Goal: Browse casually

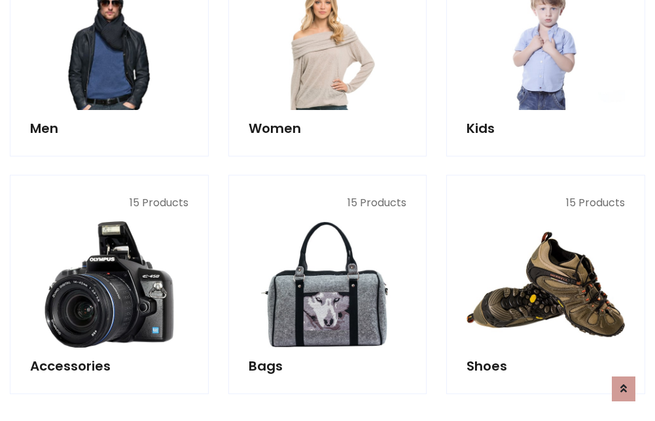
scroll to position [438, 0]
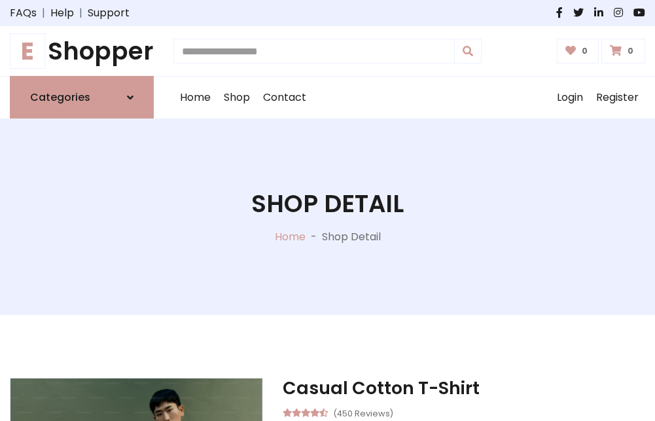
click at [82, 51] on h1 "E Shopper" at bounding box center [82, 51] width 144 height 29
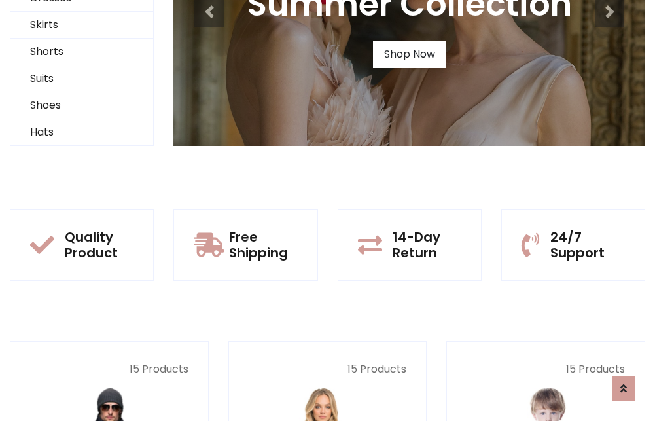
scroll to position [126, 0]
